Goal: Information Seeking & Learning: Learn about a topic

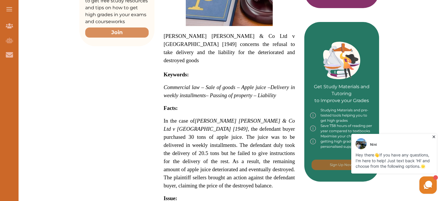
scroll to position [261, 0]
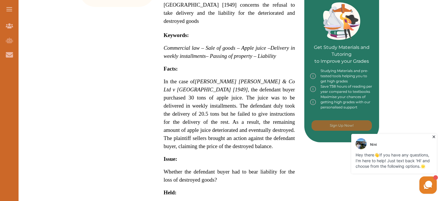
drag, startPoint x: 161, startPoint y: 47, endPoint x: 198, endPoint y: 65, distance: 40.9
click at [198, 65] on div "[PERSON_NAME] [PERSON_NAME] & Co Ltd v [GEOGRAPHIC_DATA] [1949] concerns the re…" at bounding box center [229, 103] width 150 height 451
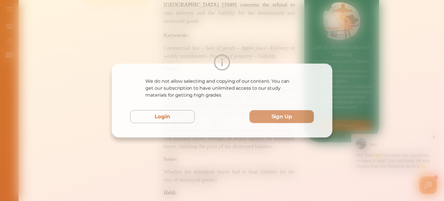
click at [173, 154] on div "We do not allow selecting and copying of our content. You can get our subscript…" at bounding box center [222, 100] width 444 height 201
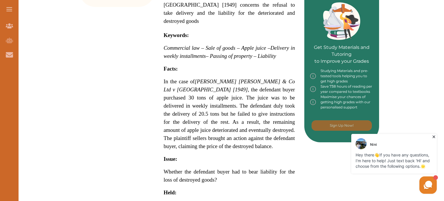
drag, startPoint x: 165, startPoint y: 49, endPoint x: 189, endPoint y: 56, distance: 24.9
click at [189, 56] on p "Demby Hamilton & Co Ltd v Barden [1949] concerns the refusal to take delivery a…" at bounding box center [229, 122] width 131 height 413
click at [196, 142] on div "We do not allow selecting and copying of our content. You can get our subscript…" at bounding box center [222, 100] width 444 height 201
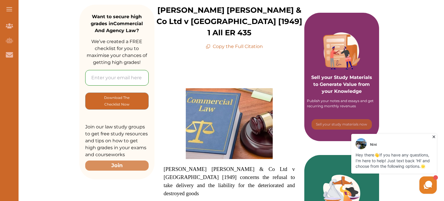
scroll to position [29, 0]
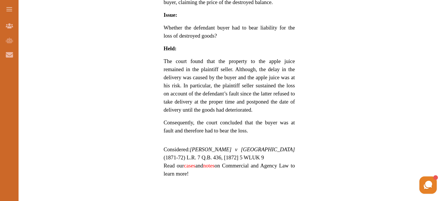
scroll to position [405, 0]
